Goal: Task Accomplishment & Management: Use online tool/utility

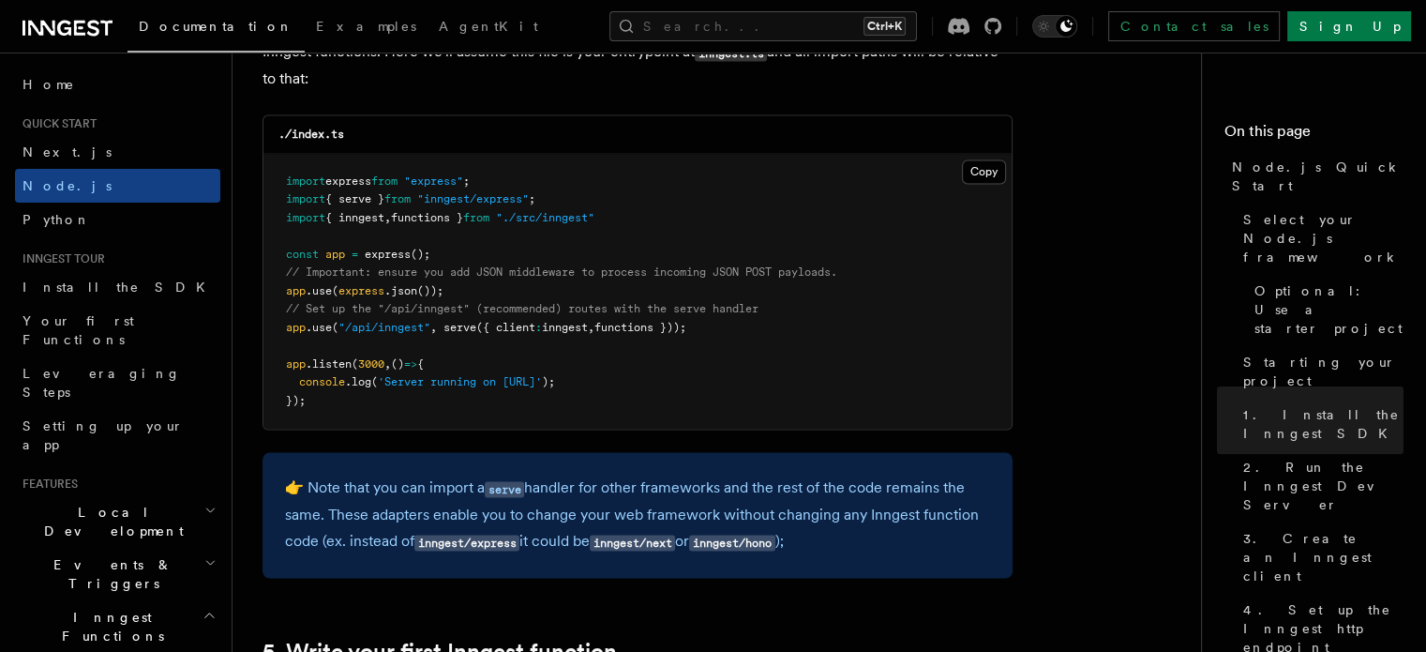
scroll to position [2966, 0]
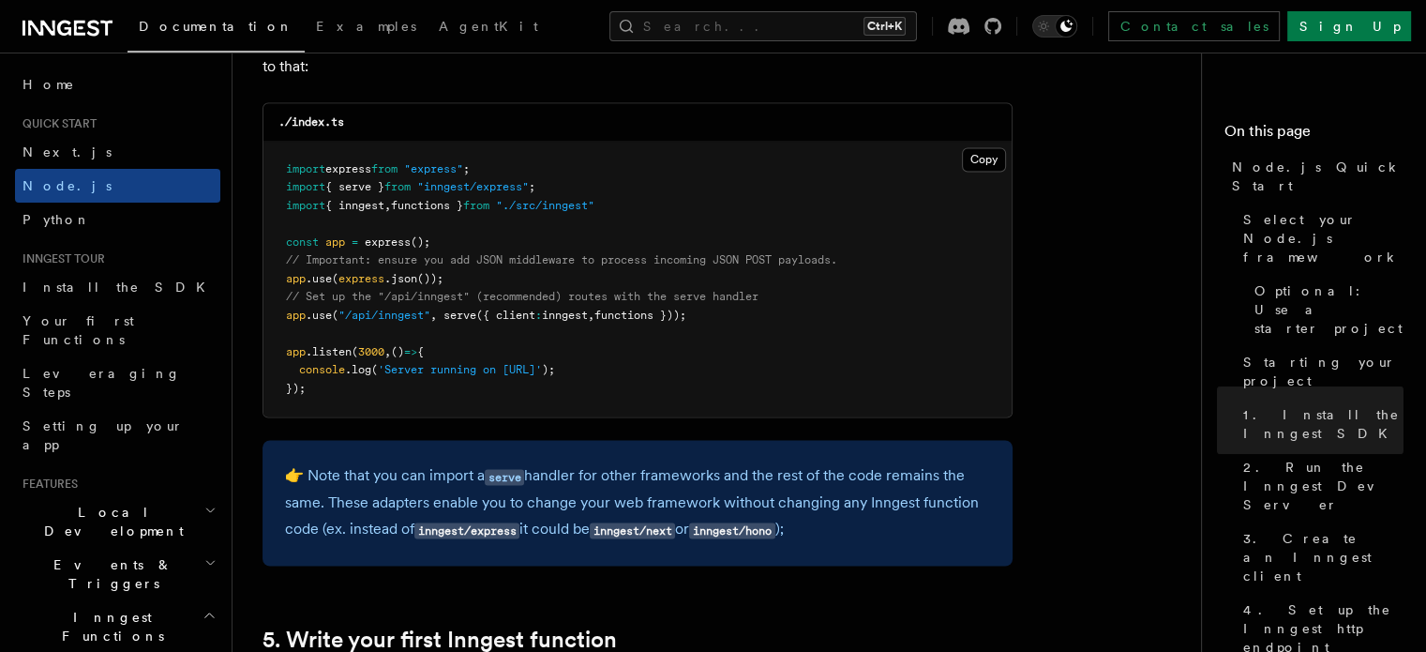
drag, startPoint x: 735, startPoint y: 314, endPoint x: 276, endPoint y: 320, distance: 459.4
click at [276, 320] on pre "import express from "express" ; import { serve } from "inngest/express" ; impor…" at bounding box center [637, 280] width 748 height 276
copy span "app .use ( "/api/inngest" , serve ({ client : inngest , functions }));"
click at [724, 322] on pre "import express from "express" ; import { serve } from "inngest/express" ; impor…" at bounding box center [637, 280] width 748 height 276
drag, startPoint x: 724, startPoint y: 322, endPoint x: 277, endPoint y: 322, distance: 446.2
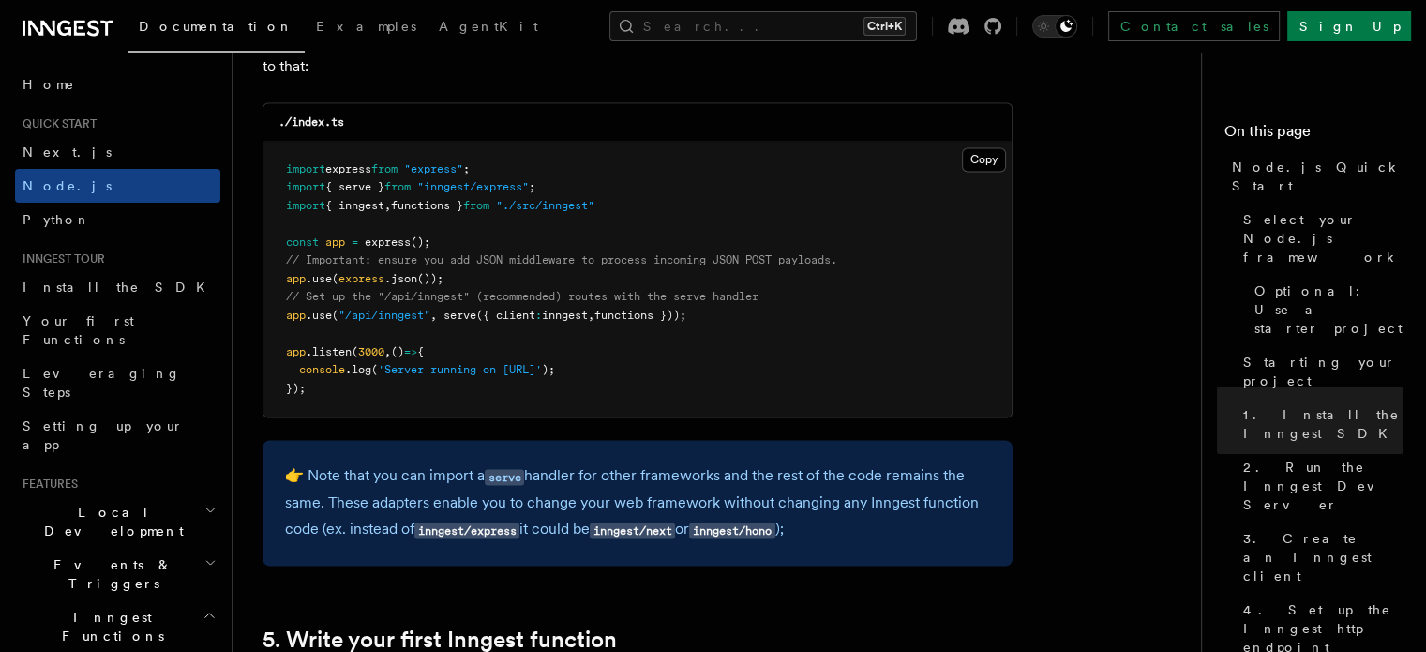
click at [277, 322] on pre "import express from "express" ; import { serve } from "inngest/express" ; impor…" at bounding box center [637, 280] width 748 height 276
copy span "app .use ( "/api/inngest" , serve ({ client : inngest , functions }));"
drag, startPoint x: 633, startPoint y: 198, endPoint x: 345, endPoint y: 190, distance: 287.9
click at [345, 190] on pre "import express from "express" ; import { serve } from "inngest/express" ; impor…" at bounding box center [637, 280] width 748 height 276
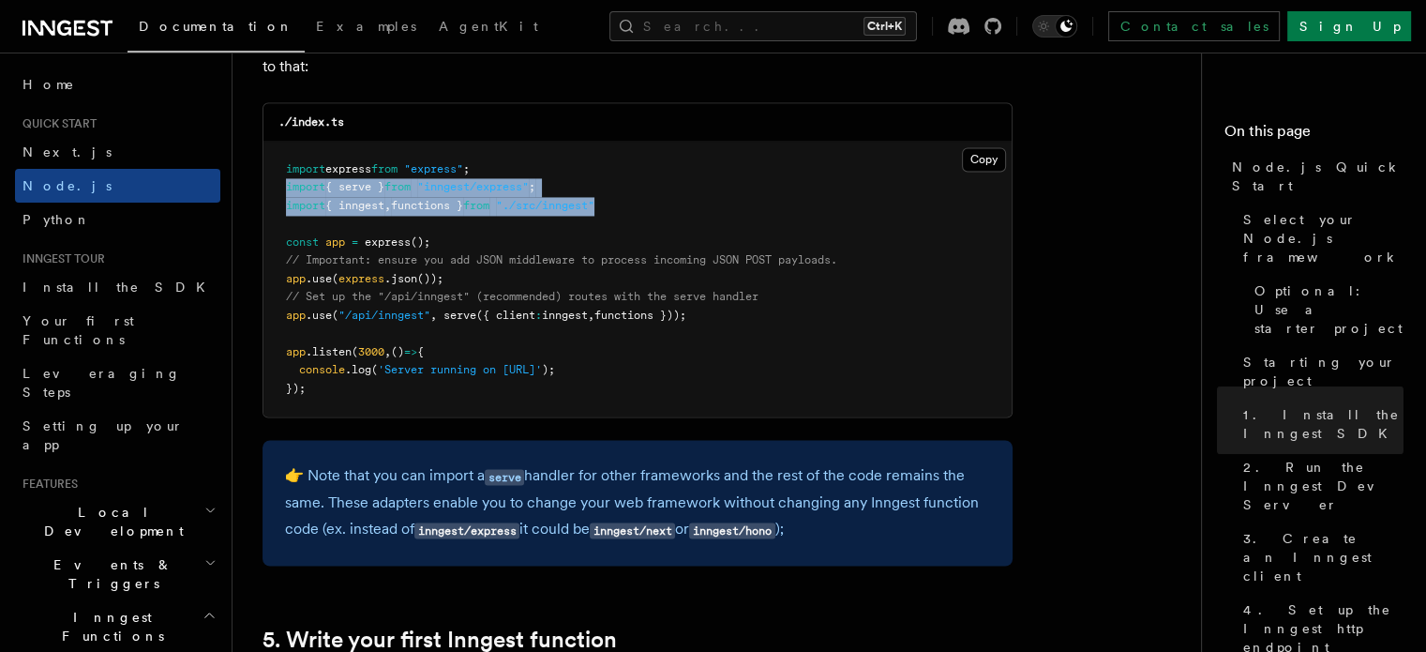
drag, startPoint x: 287, startPoint y: 189, endPoint x: 647, endPoint y: 205, distance: 360.3
click at [647, 205] on pre "import express from "express" ; import { serve } from "inngest/express" ; impor…" at bounding box center [637, 280] width 748 height 276
copy code "import { serve } from "inngest/express" ; import { inngest , functions } from "…"
